Goal: Information Seeking & Learning: Learn about a topic

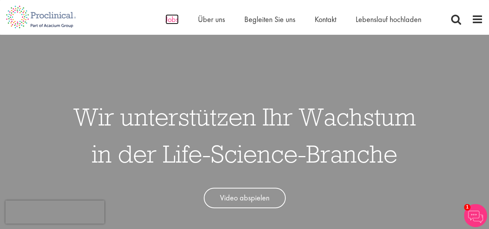
click at [173, 21] on font "Jobs" at bounding box center [171, 19] width 13 height 10
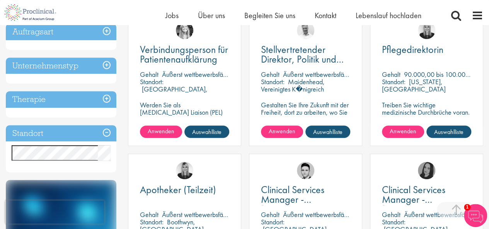
scroll to position [193, 0]
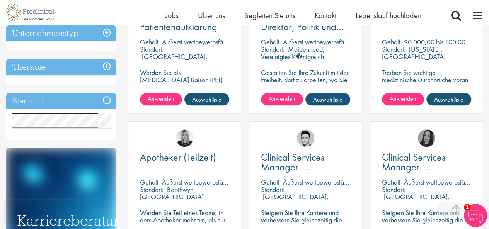
click at [105, 97] on h3 "Standort" at bounding box center [61, 101] width 111 height 17
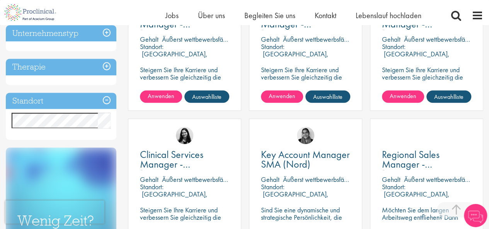
scroll to position [155, 0]
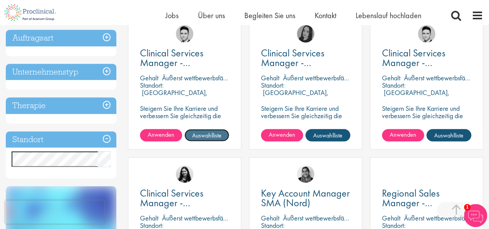
click at [199, 138] on font "Auswahlliste" at bounding box center [206, 135] width 29 height 8
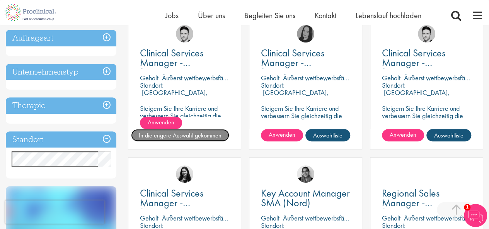
click at [199, 137] on font "In die engere Auswahl gekommen" at bounding box center [180, 135] width 83 height 8
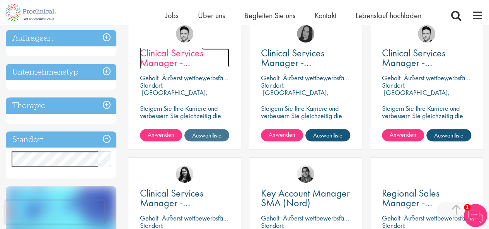
click at [177, 51] on font "Clinical Services Manager - [GEOGRAPHIC_DATA], [GEOGRAPHIC_DATA]" at bounding box center [188, 67] width 96 height 42
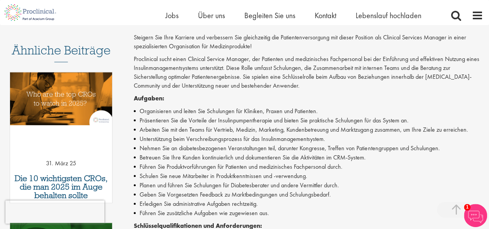
scroll to position [193, 0]
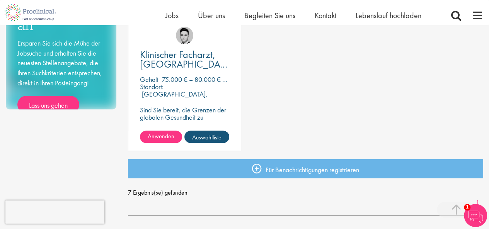
scroll to position [425, 0]
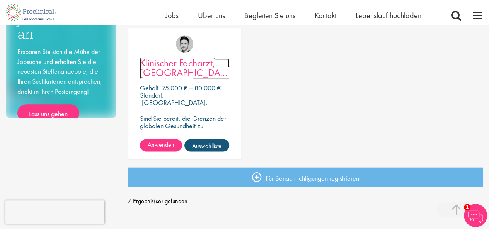
click at [162, 71] on font "Klinischer Facharzt, [GEOGRAPHIC_DATA] – Kardiologie" at bounding box center [186, 72] width 93 height 32
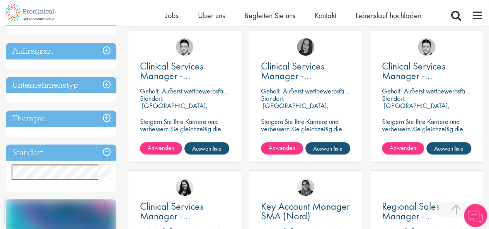
scroll to position [126, 0]
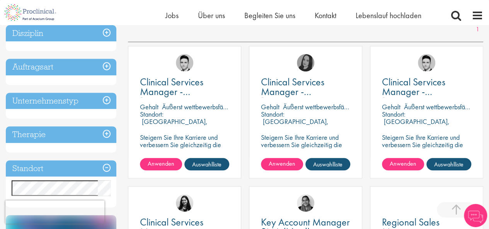
click at [104, 133] on h3 "Therapie" at bounding box center [61, 134] width 111 height 17
click at [83, 98] on h3 "Unternehmenstyp" at bounding box center [61, 101] width 111 height 17
click at [104, 98] on h3 "Unternehmenstyp" at bounding box center [61, 101] width 111 height 17
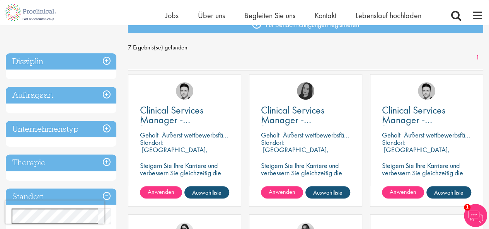
scroll to position [87, 0]
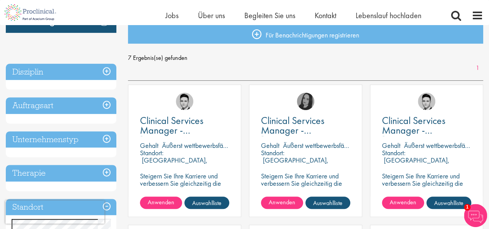
click at [75, 70] on h3 "Disziplin" at bounding box center [61, 72] width 111 height 17
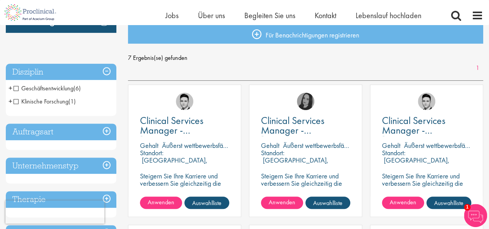
click at [77, 65] on h3 "Disziplin" at bounding box center [61, 72] width 111 height 17
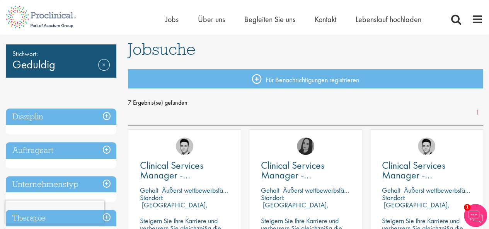
scroll to position [0, 0]
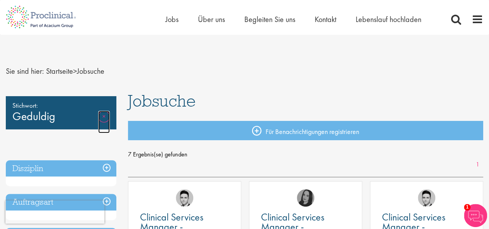
click at [101, 117] on link "Entfernen" at bounding box center [104, 122] width 12 height 22
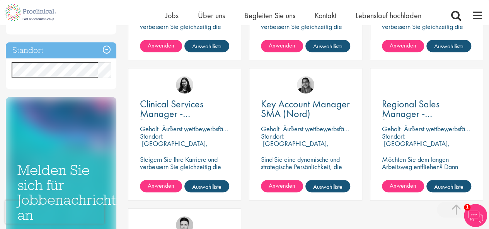
scroll to position [232, 0]
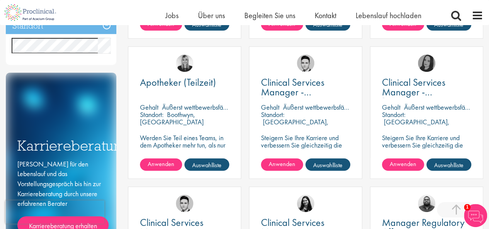
scroll to position [232, 0]
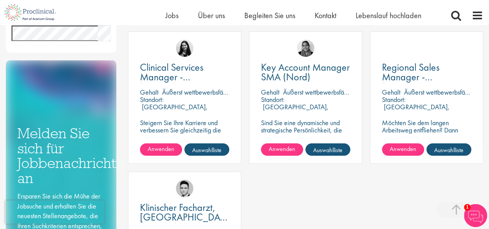
scroll to position [271, 0]
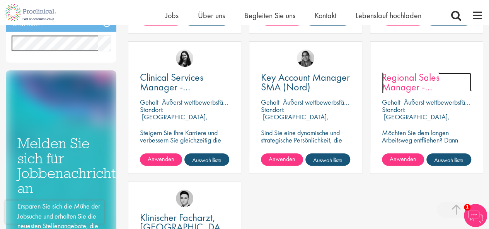
click at [401, 78] on font "Regional Sales Manager - [GEOGRAPHIC_DATA]" at bounding box center [428, 87] width 93 height 32
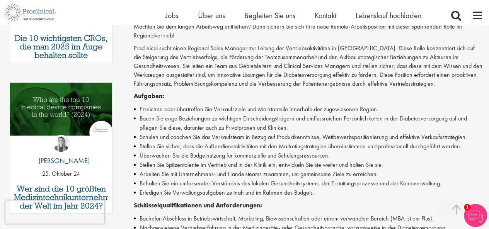
scroll to position [193, 0]
